Goal: Task Accomplishment & Management: Complete application form

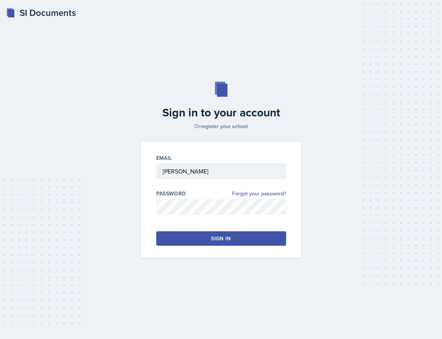
click at [183, 240] on button "Sign in" at bounding box center [221, 238] width 130 height 14
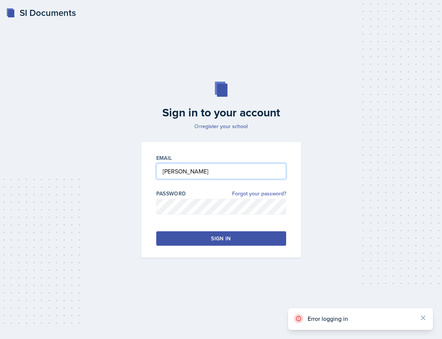
click at [217, 170] on input "[PERSON_NAME]" at bounding box center [221, 171] width 130 height 16
type input "[EMAIL_ADDRESS][DOMAIN_NAME]"
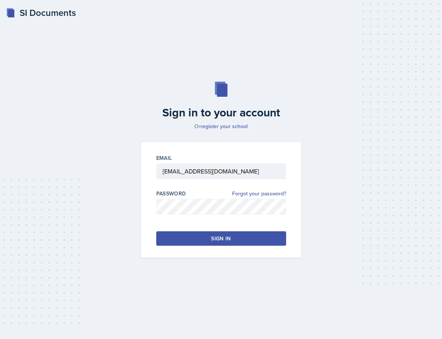
click at [214, 240] on div "Sign in" at bounding box center [221, 238] width 20 height 8
click at [209, 171] on input "Ham-Bloomquist" at bounding box center [221, 171] width 130 height 16
type input "[EMAIL_ADDRESS][DOMAIN_NAME]"
click at [217, 233] on button "Sign in" at bounding box center [221, 238] width 130 height 14
